Goal: Contribute content: Add original content to the website for others to see

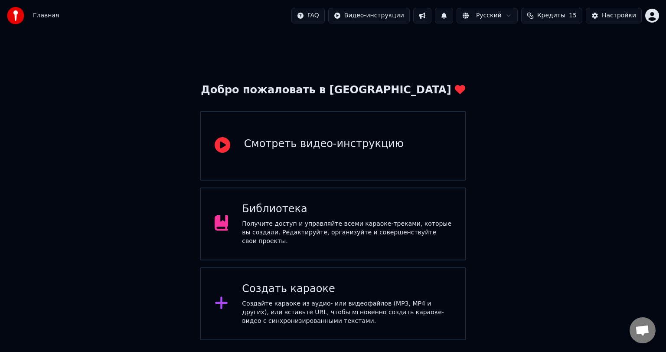
click at [228, 298] on icon at bounding box center [222, 303] width 14 height 16
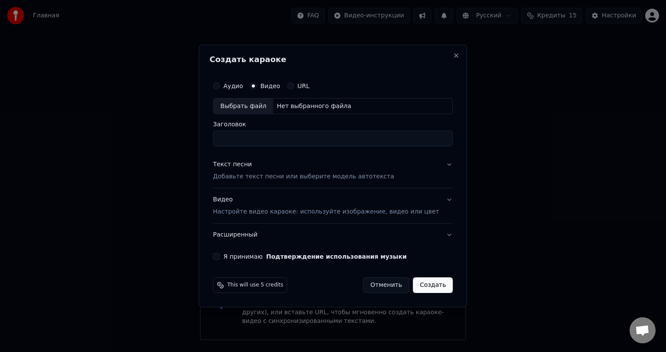
click at [243, 88] on label "Аудио" at bounding box center [233, 86] width 20 height 6
click at [220, 88] on button "Аудио" at bounding box center [216, 85] width 7 height 7
click at [244, 101] on div "Выбрать файл" at bounding box center [243, 106] width 60 height 16
type input "**********"
click at [248, 254] on label "Я принимаю Подтверждение использования музыки" at bounding box center [314, 256] width 183 height 6
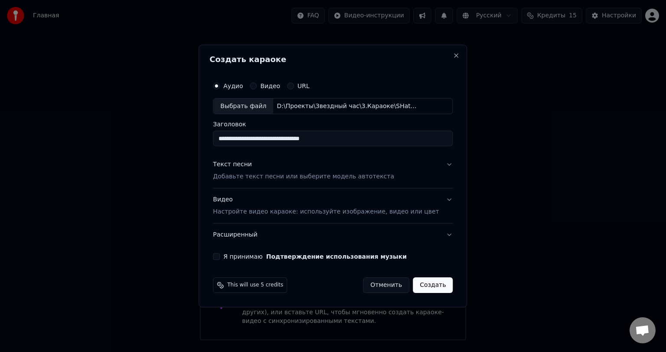
click at [220, 254] on button "Я принимаю Подтверждение использования музыки" at bounding box center [216, 256] width 7 height 7
click at [248, 215] on p "Настройте видео караоке: используйте изображение, видео или цвет" at bounding box center [326, 211] width 226 height 9
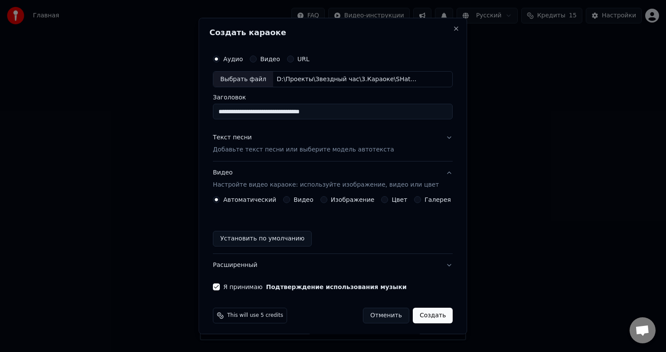
click at [300, 201] on label "Видео" at bounding box center [303, 199] width 20 height 6
click at [290, 201] on button "Видео" at bounding box center [286, 199] width 7 height 7
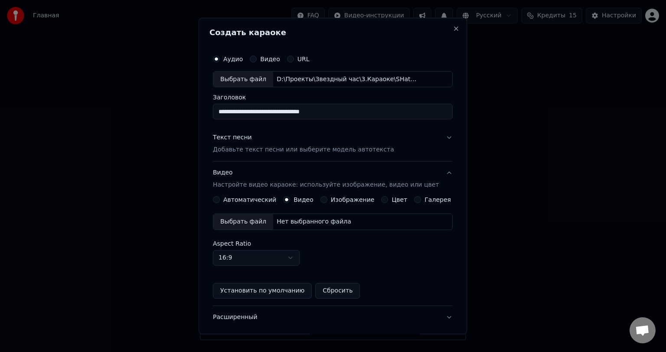
click at [260, 225] on div "Выбрать файл" at bounding box center [243, 222] width 60 height 16
click at [302, 144] on div "Текст песни Добавьте текст песни или выберите модель автотекста" at bounding box center [303, 144] width 181 height 21
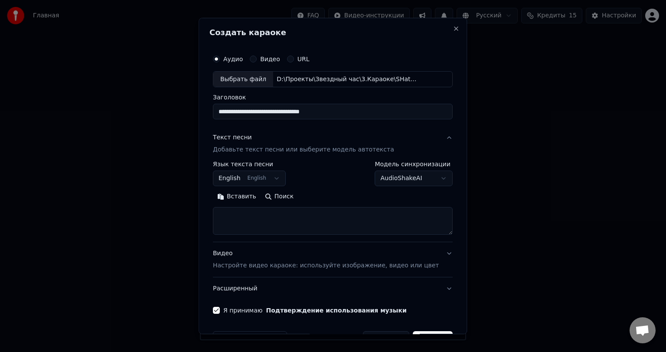
click at [257, 203] on button "Вставить" at bounding box center [237, 197] width 48 height 14
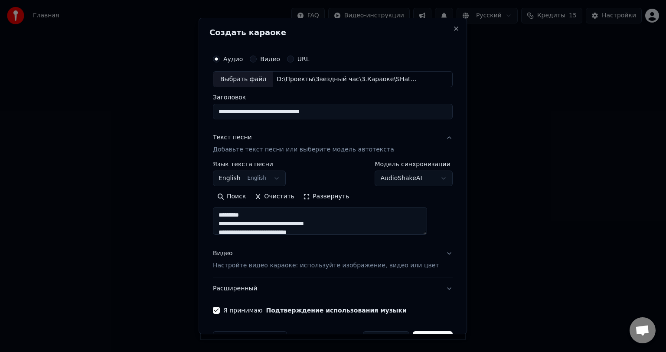
drag, startPoint x: 253, startPoint y: 216, endPoint x: 221, endPoint y: 215, distance: 32.5
click at [221, 215] on div "**********" at bounding box center [332, 182] width 247 height 271
click at [342, 192] on button "Развернуть" at bounding box center [326, 197] width 55 height 14
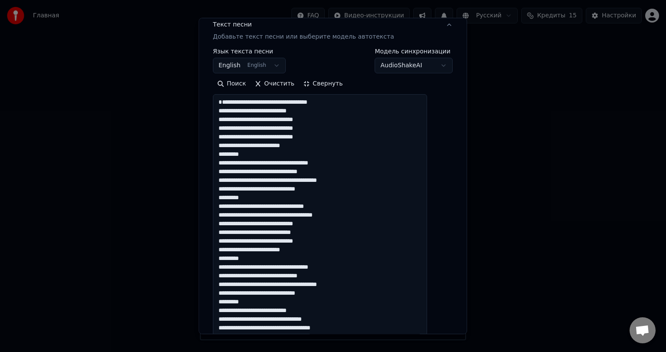
scroll to position [130, 0]
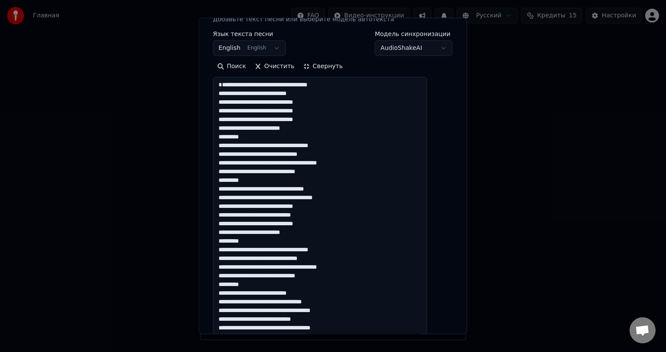
drag, startPoint x: 253, startPoint y: 189, endPoint x: 222, endPoint y: 191, distance: 31.3
click at [222, 191] on textarea at bounding box center [320, 236] width 214 height 319
drag, startPoint x: 266, startPoint y: 146, endPoint x: 222, endPoint y: 146, distance: 43.8
click at [222, 146] on textarea at bounding box center [320, 236] width 214 height 319
drag, startPoint x: 261, startPoint y: 250, endPoint x: 219, endPoint y: 248, distance: 41.7
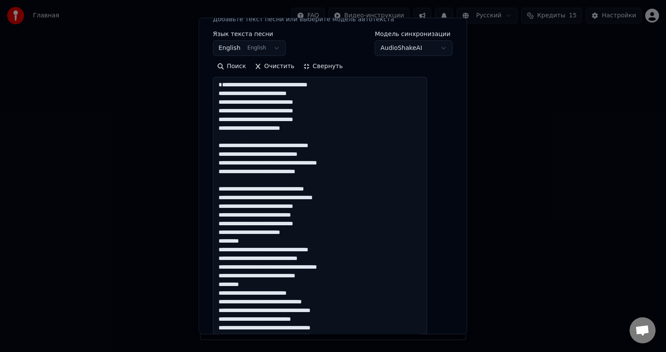
click at [219, 248] on div "**********" at bounding box center [332, 198] width 247 height 562
drag, startPoint x: 255, startPoint y: 290, endPoint x: 220, endPoint y: 291, distance: 35.6
click at [220, 291] on div "**********" at bounding box center [332, 198] width 247 height 562
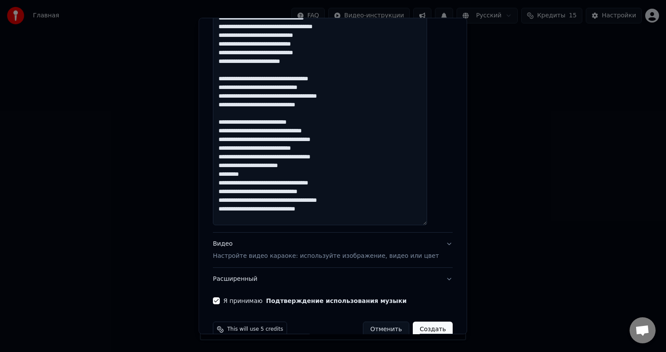
scroll to position [303, 0]
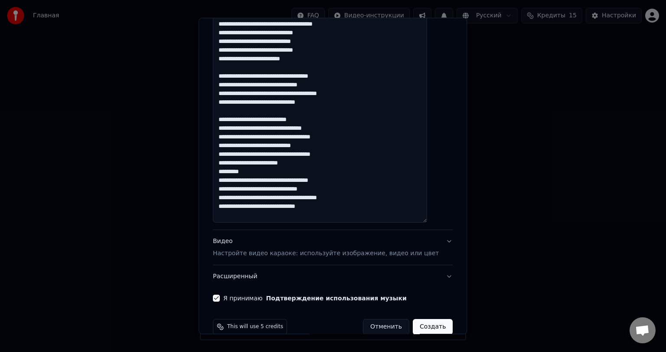
drag, startPoint x: 250, startPoint y: 179, endPoint x: 222, endPoint y: 179, distance: 27.8
click at [222, 179] on textarea at bounding box center [320, 63] width 214 height 319
type textarea "**********"
click at [439, 206] on div "**********" at bounding box center [332, 24] width 247 height 562
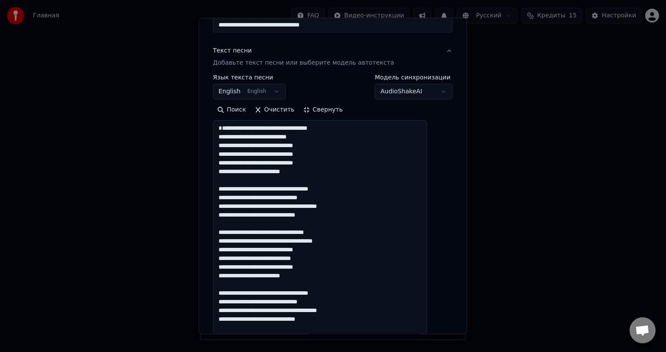
scroll to position [0, 0]
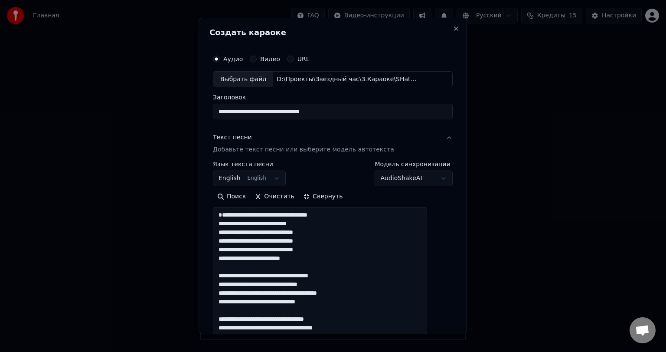
click at [272, 175] on button "English English" at bounding box center [249, 179] width 73 height 16
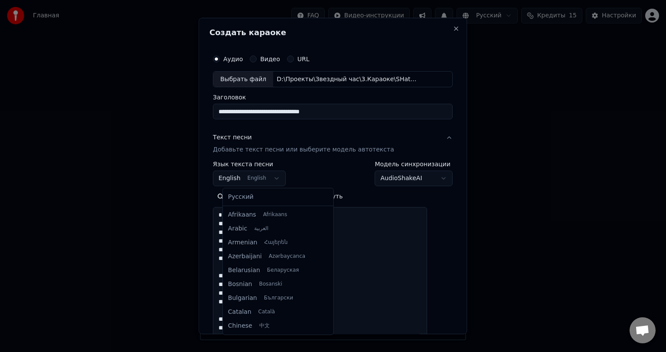
scroll to position [69, 0]
select select "**"
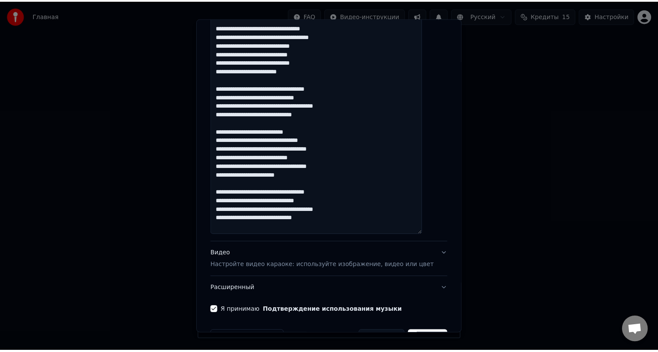
scroll to position [317, 0]
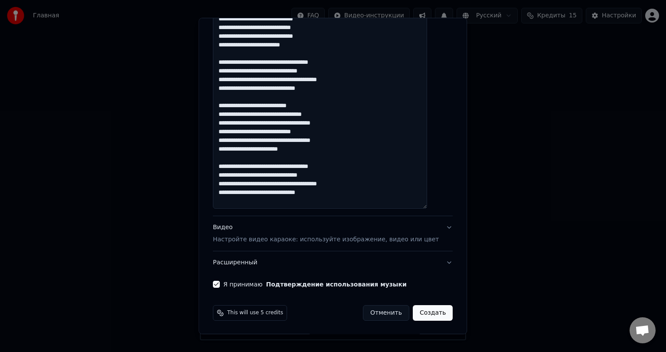
click at [418, 312] on button "Создать" at bounding box center [433, 313] width 40 height 16
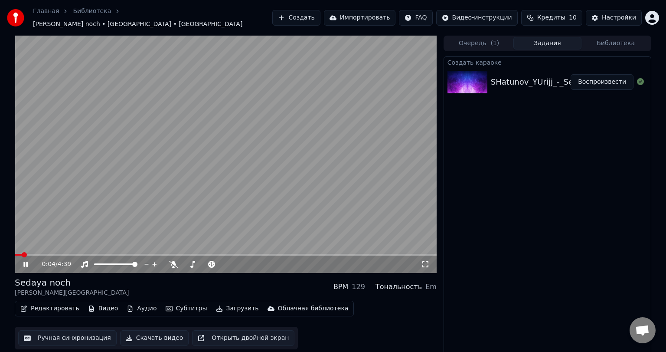
click at [29, 261] on icon at bounding box center [32, 264] width 20 height 7
click at [37, 248] on video at bounding box center [226, 154] width 422 height 237
click at [38, 254] on span at bounding box center [226, 255] width 422 height 2
click at [73, 248] on video at bounding box center [226, 154] width 422 height 237
click at [73, 254] on span at bounding box center [226, 255] width 422 height 2
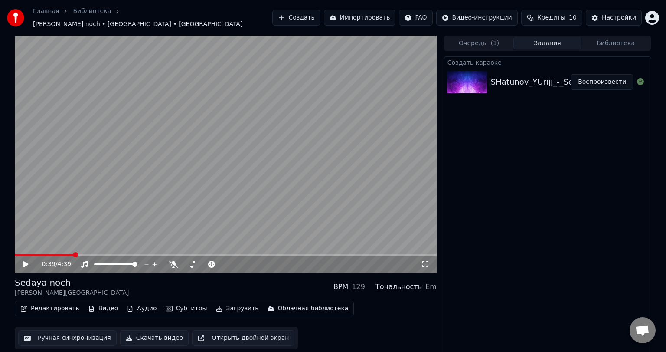
click at [93, 220] on video at bounding box center [226, 154] width 422 height 237
click at [195, 263] on span at bounding box center [204, 264] width 43 height 2
click at [281, 262] on icon at bounding box center [281, 264] width 4 height 4
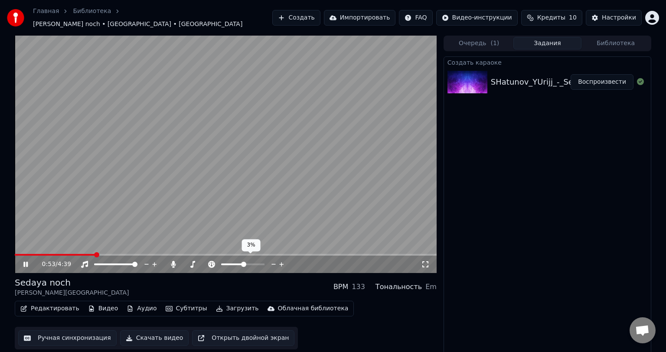
click at [281, 262] on icon at bounding box center [281, 264] width 4 height 4
click at [30, 261] on icon at bounding box center [32, 264] width 20 height 7
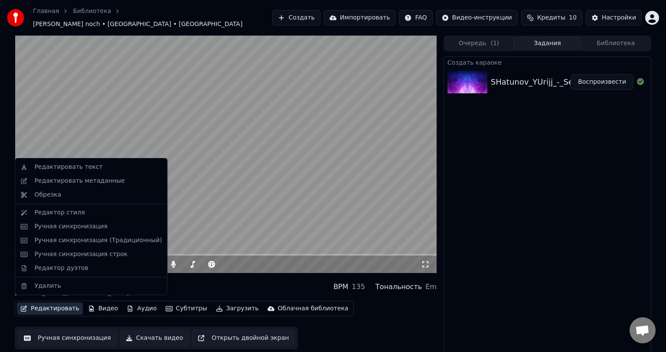
click at [26, 305] on icon "button" at bounding box center [24, 308] width 6 height 6
click at [68, 265] on div "Редактор дуэтов" at bounding box center [61, 268] width 54 height 9
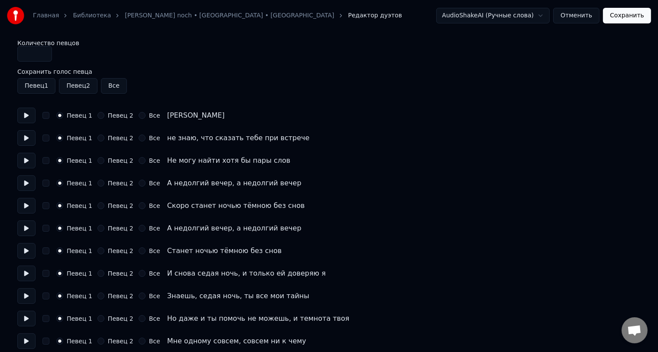
click at [111, 160] on label "Певец 2" at bounding box center [121, 160] width 26 height 6
click at [104, 160] on button "Певец 2" at bounding box center [101, 160] width 7 height 7
click at [110, 184] on label "Певец 2" at bounding box center [121, 183] width 26 height 6
click at [104, 184] on button "Певец 2" at bounding box center [101, 182] width 7 height 7
click at [112, 226] on label "Певец 2" at bounding box center [121, 228] width 26 height 6
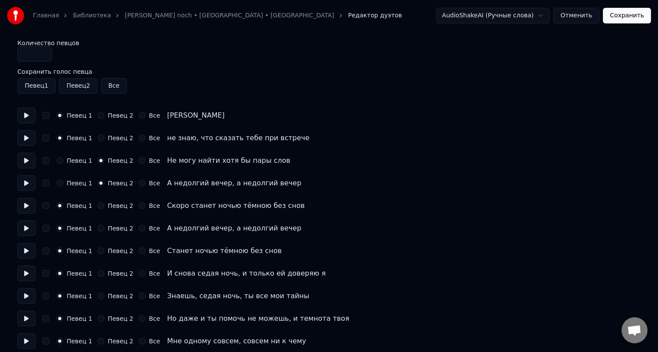
click at [104, 226] on button "Певец 2" at bounding box center [101, 228] width 7 height 7
click at [141, 274] on div "Все" at bounding box center [150, 273] width 22 height 7
click at [149, 273] on label "Все" at bounding box center [154, 273] width 11 height 6
click at [146, 273] on button "Все" at bounding box center [142, 273] width 7 height 7
click at [149, 297] on label "Все" at bounding box center [154, 296] width 11 height 6
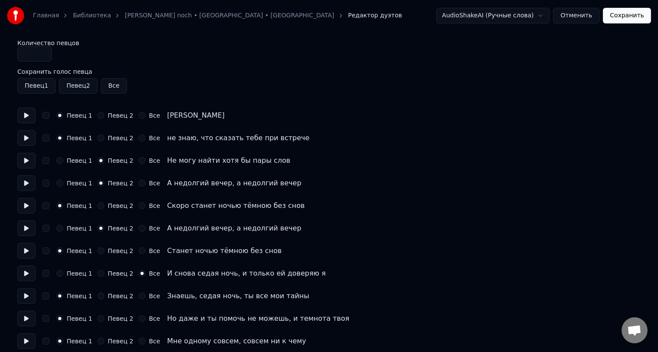
click at [146, 297] on button "Все" at bounding box center [142, 295] width 7 height 7
drag, startPoint x: 146, startPoint y: 317, endPoint x: 144, endPoint y: 325, distance: 8.5
click at [149, 317] on label "Все" at bounding box center [154, 318] width 11 height 6
click at [146, 317] on button "Все" at bounding box center [142, 318] width 7 height 7
click at [149, 340] on label "Все" at bounding box center [154, 341] width 11 height 6
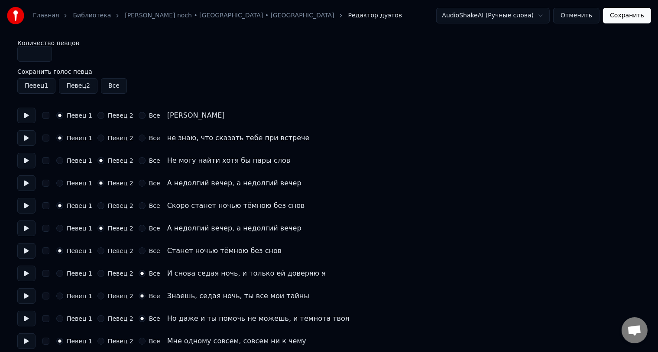
click at [144, 340] on button "Все" at bounding box center [142, 340] width 7 height 7
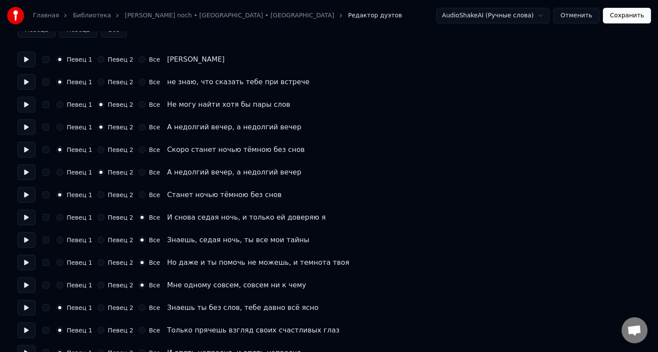
scroll to position [130, 0]
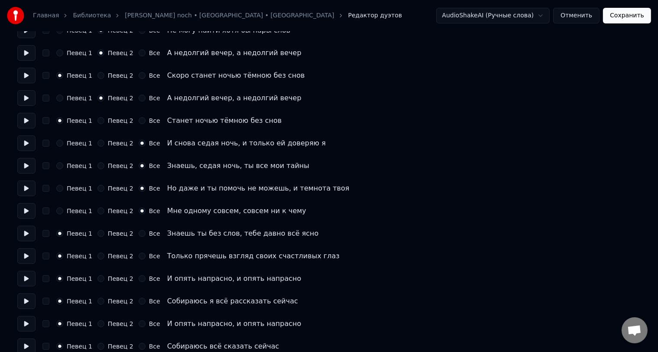
click at [121, 232] on label "Певец 2" at bounding box center [121, 233] width 26 height 6
click at [104, 232] on button "Певец 2" at bounding box center [101, 233] width 7 height 7
click at [123, 277] on label "Певец 2" at bounding box center [121, 278] width 26 height 6
click at [104, 277] on button "Певец 2" at bounding box center [101, 278] width 7 height 7
click at [109, 345] on label "Певец 2" at bounding box center [121, 346] width 26 height 6
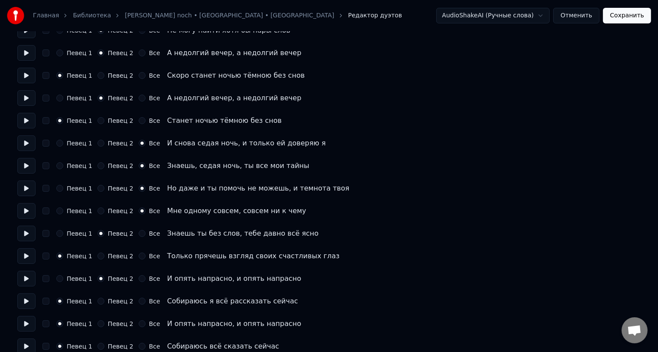
click at [104, 345] on button "Певец 2" at bounding box center [101, 345] width 7 height 7
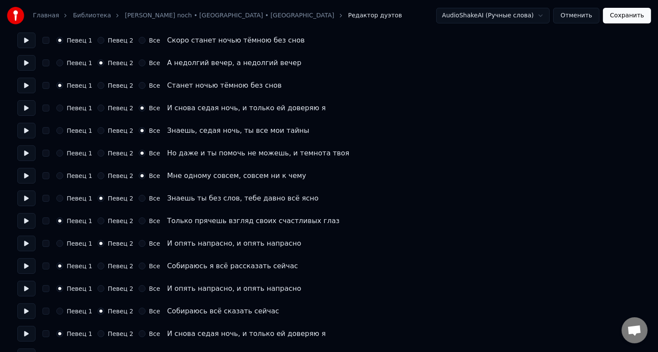
scroll to position [217, 0]
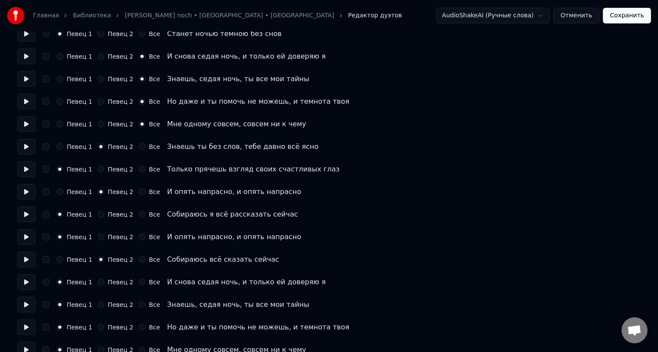
click at [149, 283] on label "Все" at bounding box center [154, 282] width 11 height 6
click at [146, 283] on button "Все" at bounding box center [142, 281] width 7 height 7
click at [149, 307] on label "Все" at bounding box center [154, 304] width 11 height 6
click at [146, 307] on button "Все" at bounding box center [142, 304] width 7 height 7
click at [149, 330] on label "Все" at bounding box center [154, 327] width 11 height 6
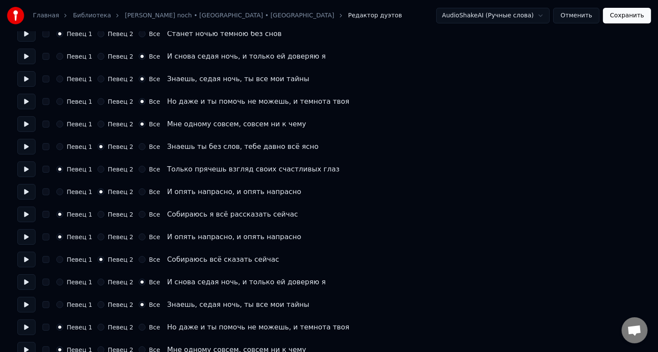
click at [144, 330] on button "Все" at bounding box center [142, 326] width 7 height 7
click at [149, 348] on label "Все" at bounding box center [154, 349] width 11 height 6
click at [146, 348] on button "Все" at bounding box center [142, 349] width 7 height 7
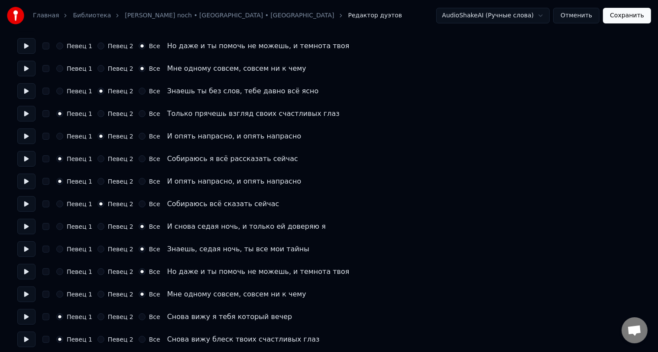
scroll to position [304, 0]
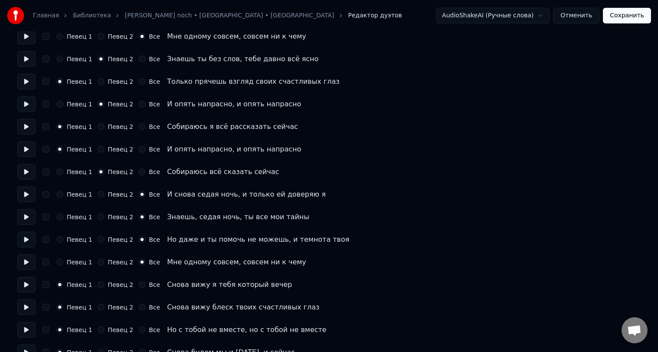
click at [108, 307] on label "Певец 2" at bounding box center [121, 307] width 26 height 6
click at [104, 307] on button "Певец 2" at bounding box center [101, 306] width 7 height 7
click at [108, 326] on label "Певец 2" at bounding box center [121, 329] width 26 height 6
click at [104, 326] on button "Певец 2" at bounding box center [101, 329] width 7 height 7
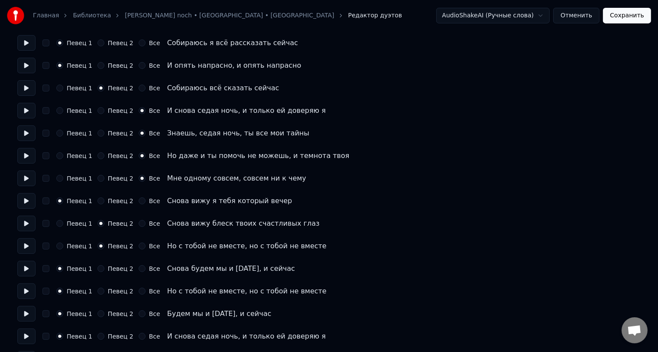
scroll to position [391, 0]
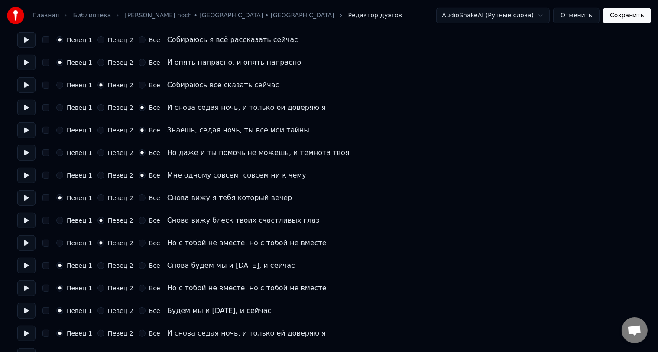
click at [113, 310] on label "Певец 2" at bounding box center [121, 310] width 26 height 6
click at [104, 310] on button "Певец 2" at bounding box center [101, 310] width 7 height 7
click at [139, 332] on button "Все" at bounding box center [142, 332] width 7 height 7
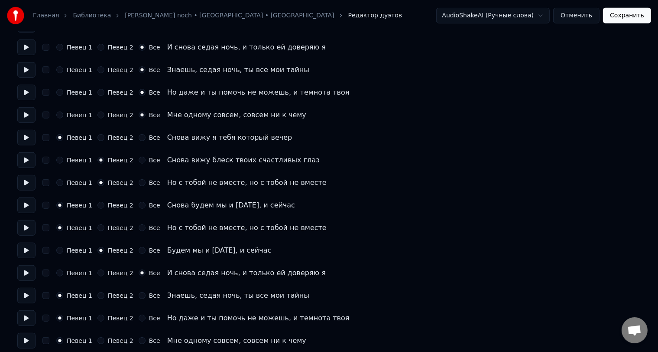
scroll to position [456, 0]
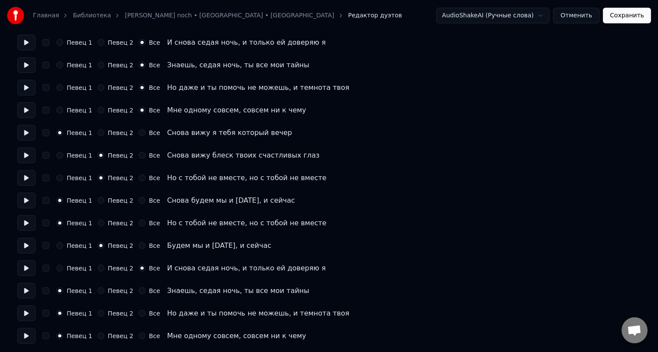
click at [149, 293] on label "Все" at bounding box center [154, 290] width 11 height 6
click at [146, 293] on button "Все" at bounding box center [142, 290] width 7 height 7
click at [149, 312] on label "Все" at bounding box center [154, 313] width 11 height 6
click at [145, 312] on button "Все" at bounding box center [142, 313] width 7 height 7
click at [149, 334] on label "Все" at bounding box center [154, 335] width 11 height 6
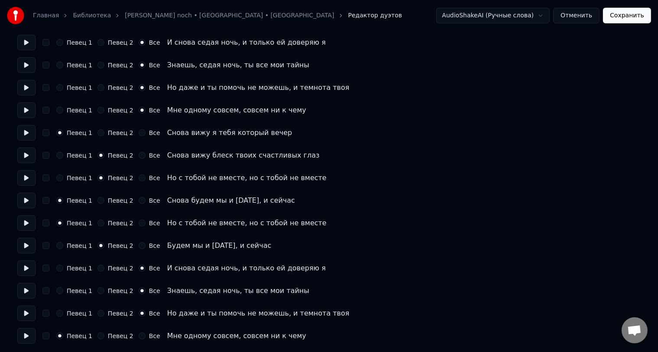
click at [144, 334] on button "Все" at bounding box center [142, 335] width 7 height 7
click at [612, 18] on button "Сохранить" at bounding box center [627, 16] width 48 height 16
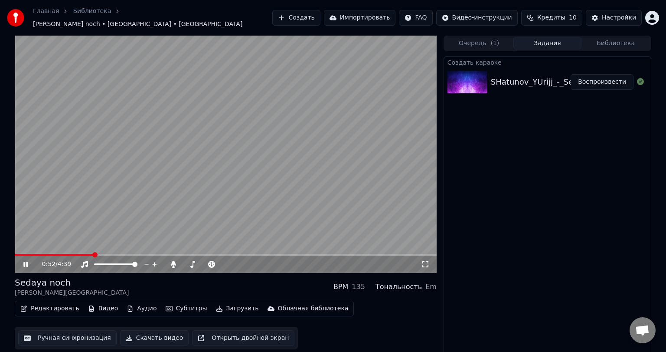
click at [94, 254] on span at bounding box center [226, 255] width 422 height 2
click at [28, 261] on icon at bounding box center [32, 264] width 20 height 7
click at [228, 302] on button "Загрузить" at bounding box center [237, 308] width 50 height 12
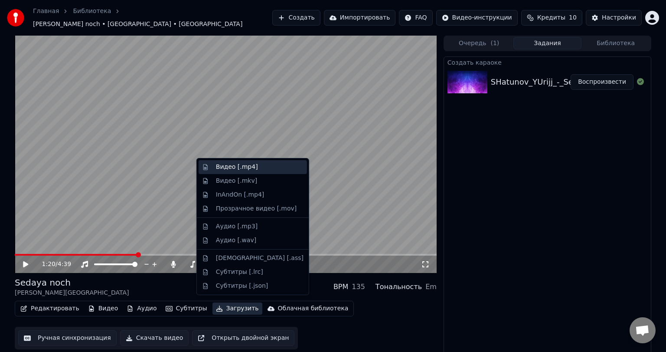
click at [251, 167] on div "Видео [.mp4]" at bounding box center [237, 167] width 42 height 9
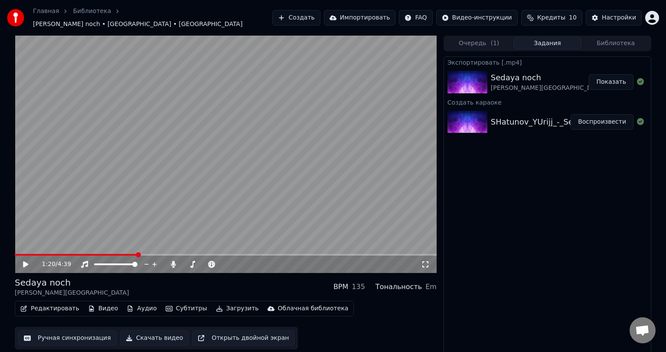
click at [608, 78] on button "Показать" at bounding box center [611, 82] width 45 height 16
